Goal: Browse casually: Explore the website without a specific task or goal

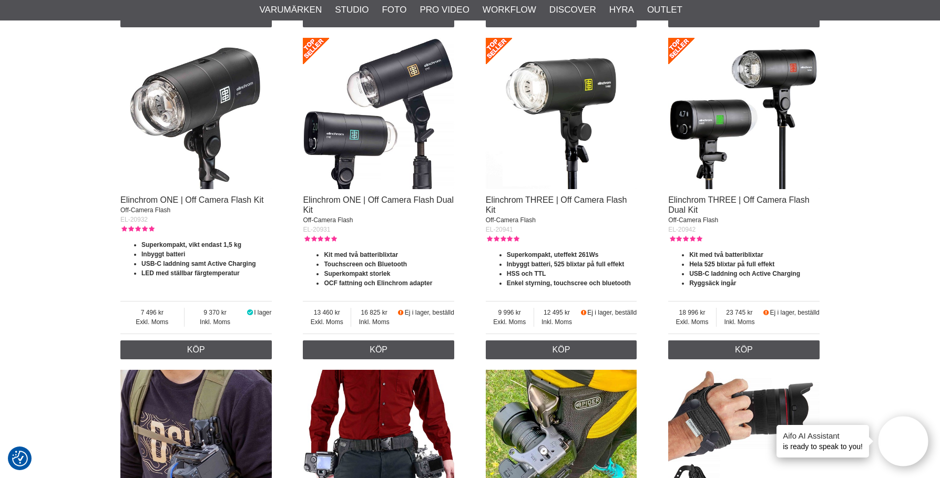
scroll to position [841, 0]
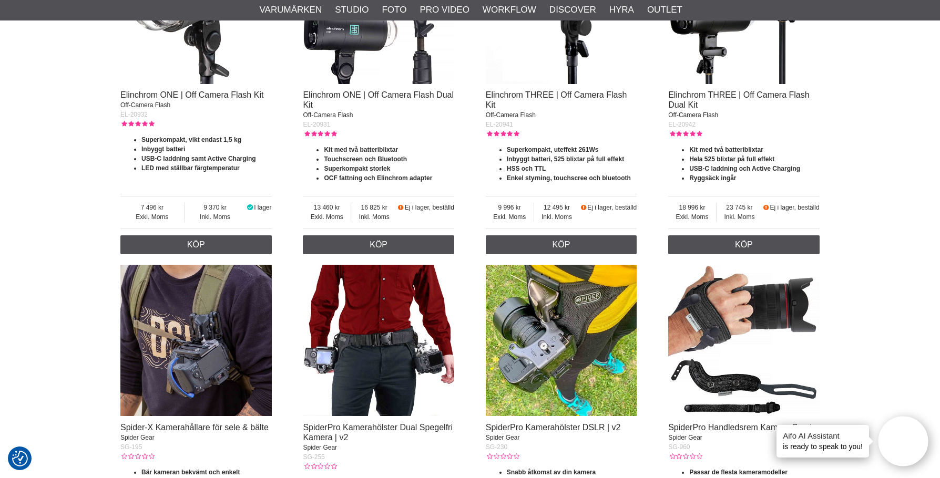
click at [530, 89] on div at bounding box center [561, 12] width 151 height 158
click at [525, 93] on link "Elinchrom THREE | Off Camera Flash Kit" at bounding box center [556, 99] width 141 height 19
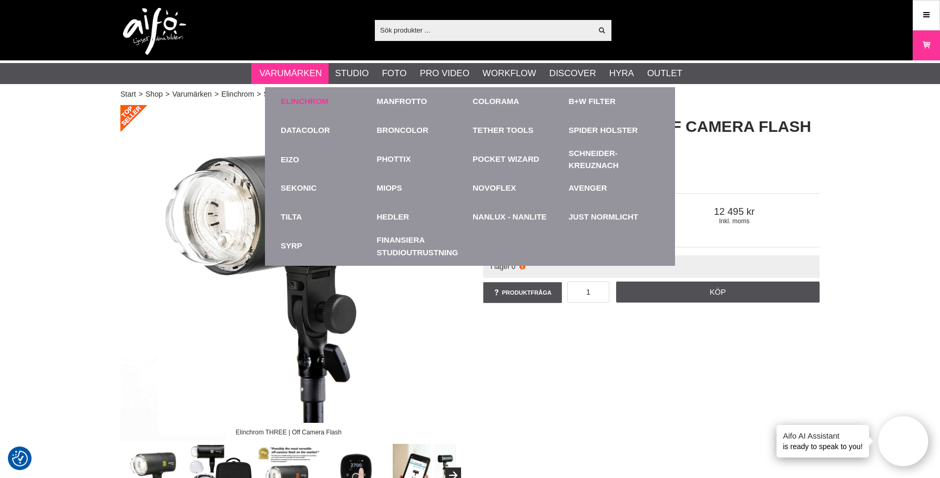
click at [294, 103] on link "Elinchrom" at bounding box center [305, 102] width 48 height 12
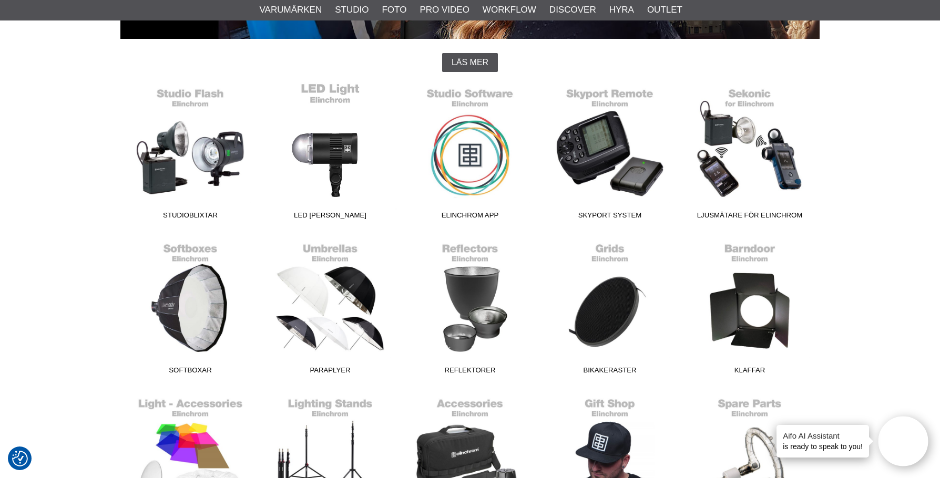
scroll to position [158, 0]
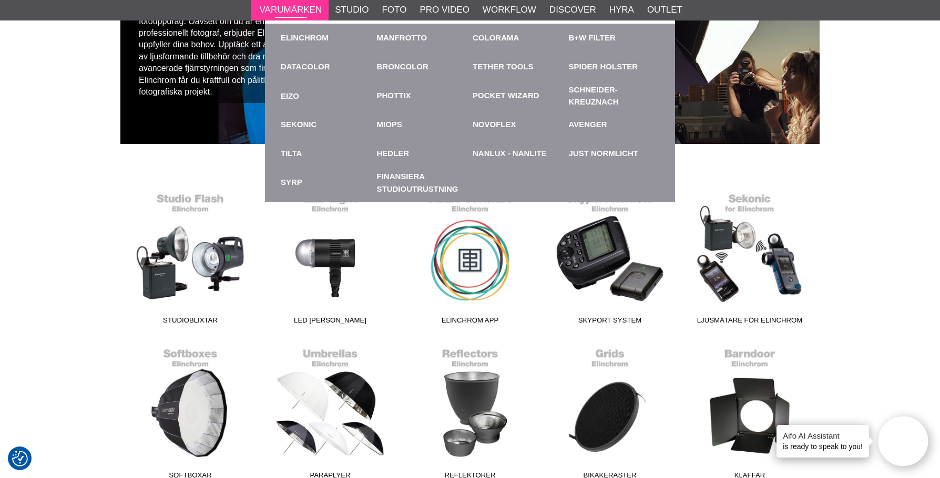
click at [282, 11] on link "Varumärken" at bounding box center [291, 10] width 63 height 14
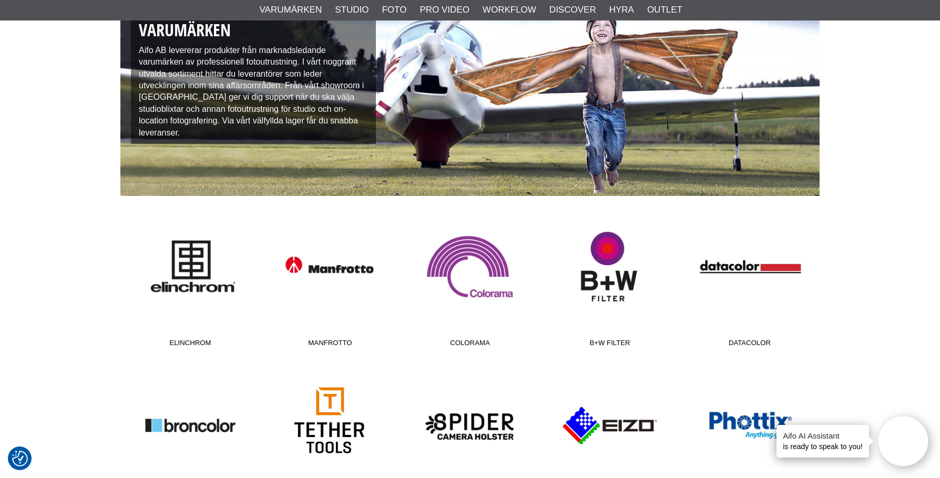
scroll to position [210, 0]
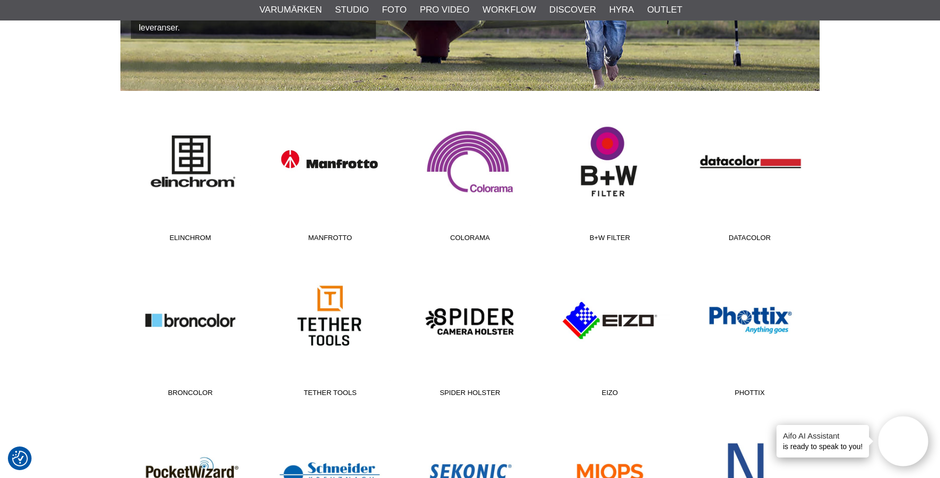
click at [325, 159] on link "Manfrotto" at bounding box center [330, 176] width 140 height 142
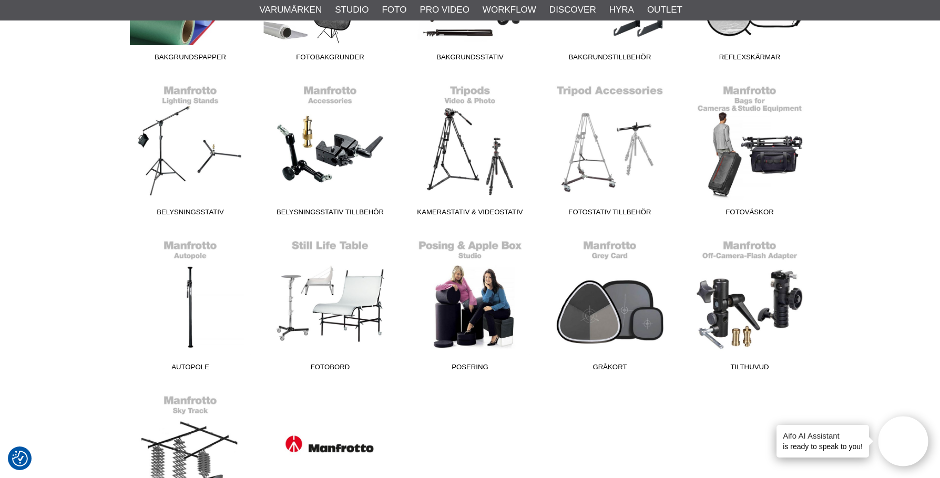
scroll to position [158, 0]
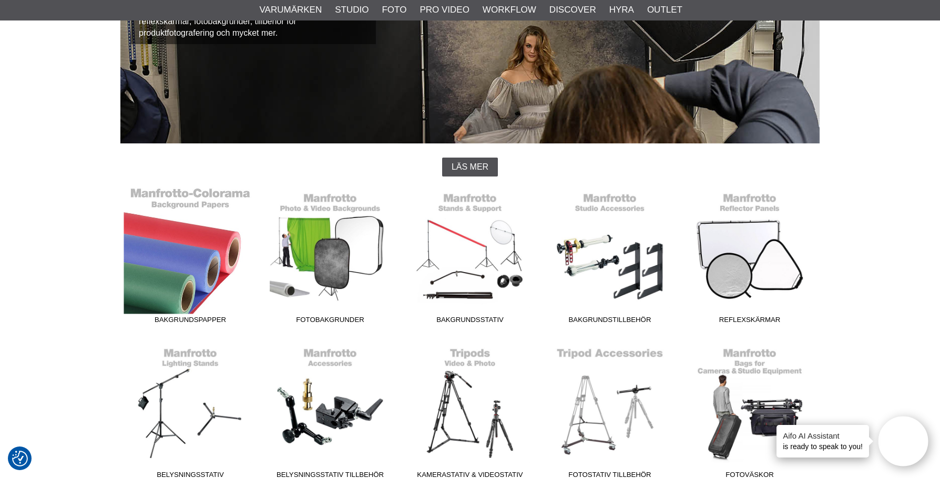
click at [169, 273] on link "Bakgrundspapper" at bounding box center [190, 258] width 140 height 142
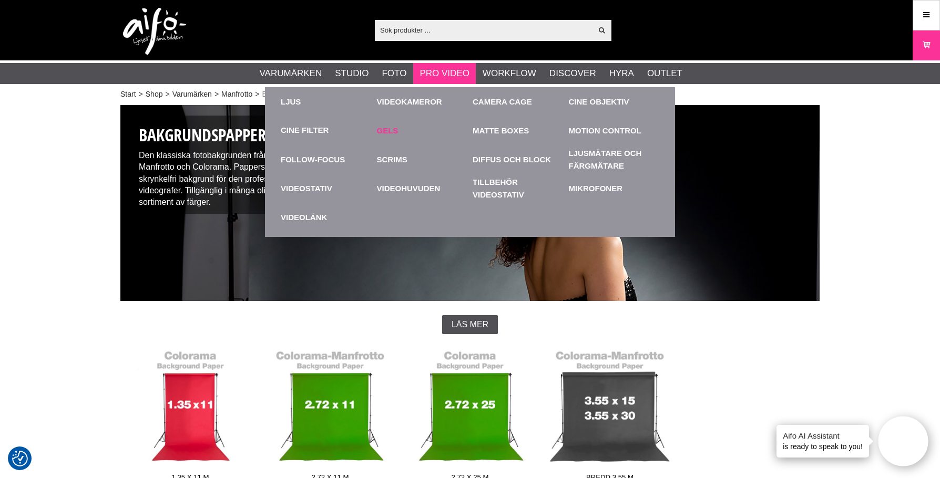
click at [390, 130] on link "Gels" at bounding box center [422, 130] width 91 height 29
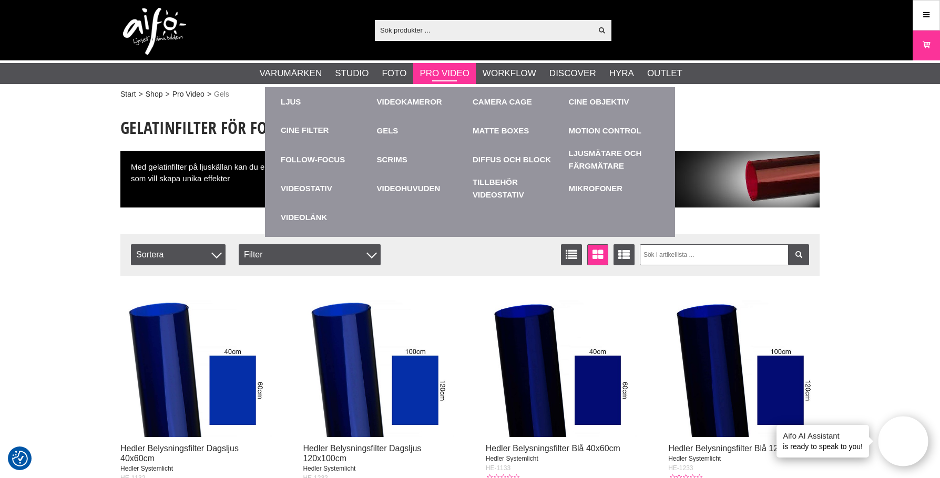
click at [441, 72] on link "Pro Video" at bounding box center [444, 74] width 49 height 14
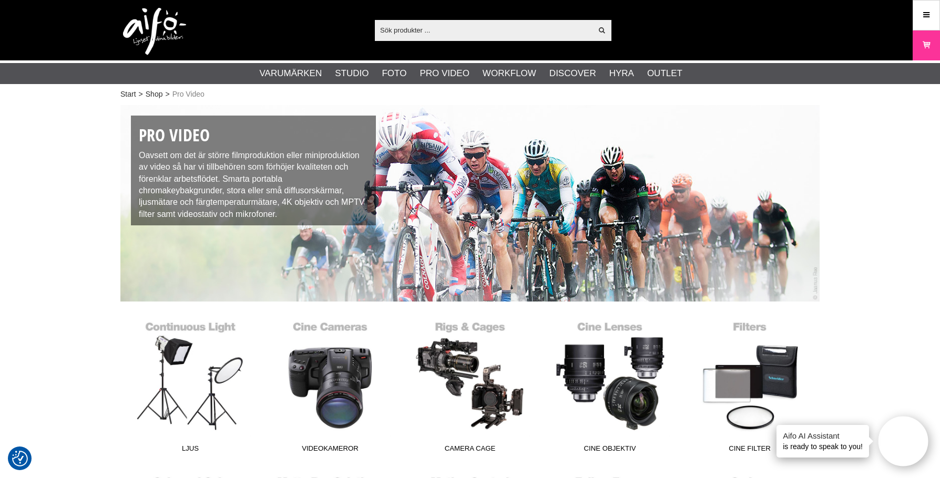
click at [159, 25] on img at bounding box center [154, 31] width 63 height 47
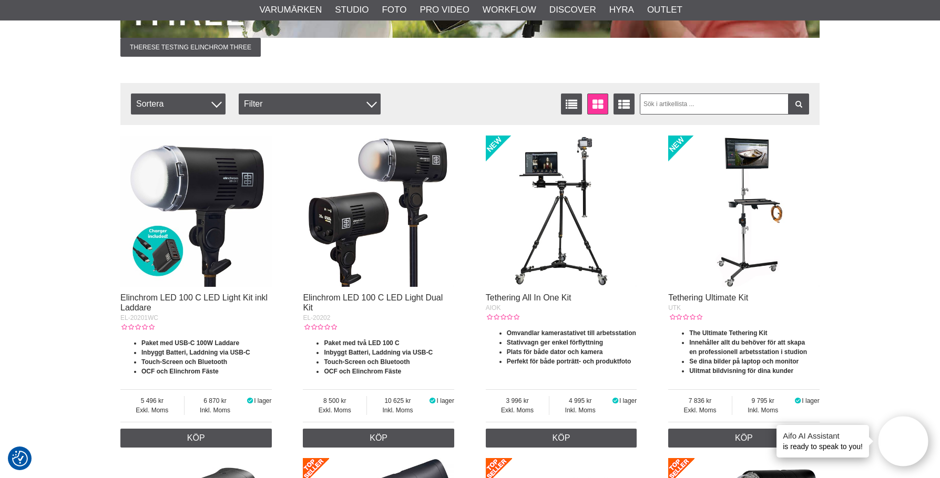
scroll to position [105, 0]
